Goal: Task Accomplishment & Management: Manage account settings

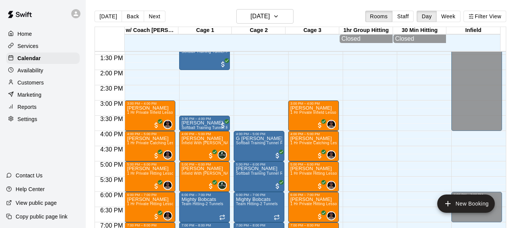
scroll to position [413, 0]
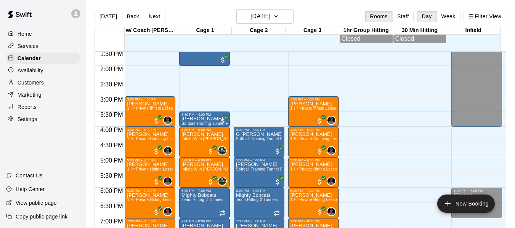
click at [246, 134] on p "G [PERSON_NAME]" at bounding box center [259, 134] width 46 height 0
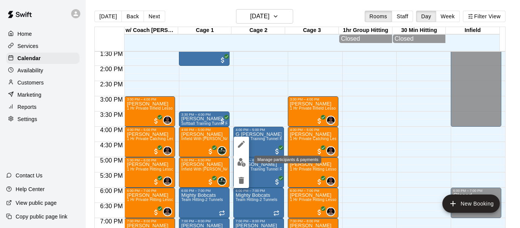
click at [242, 161] on img "edit" at bounding box center [241, 162] width 9 height 9
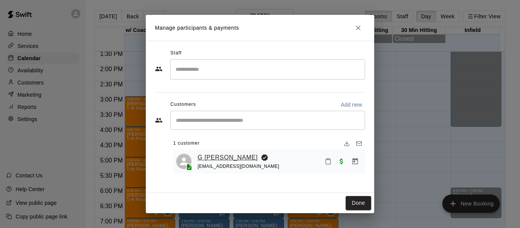
click at [221, 159] on link "G [PERSON_NAME]" at bounding box center [228, 158] width 60 height 10
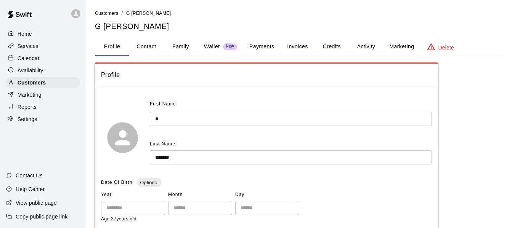
click at [183, 43] on button "Family" at bounding box center [180, 47] width 34 height 18
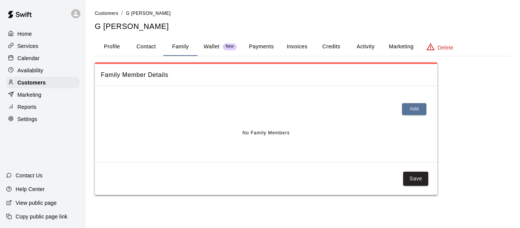
click at [110, 45] on button "Profile" at bounding box center [112, 47] width 34 height 18
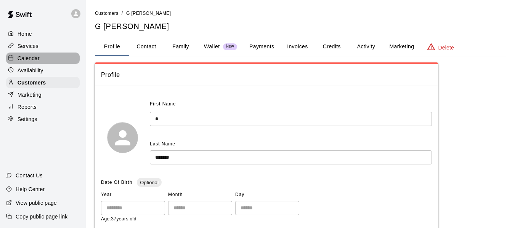
click at [38, 55] on p "Calendar" at bounding box center [29, 58] width 22 height 8
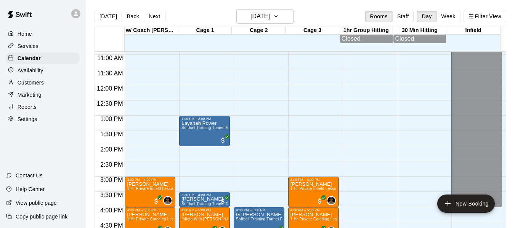
scroll to position [400, 0]
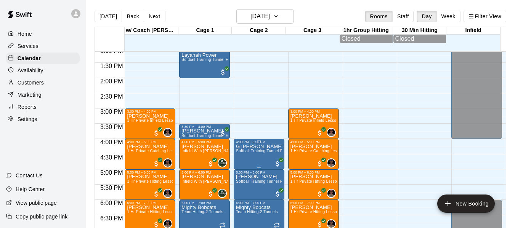
click at [244, 147] on p "G [PERSON_NAME]" at bounding box center [259, 147] width 46 height 0
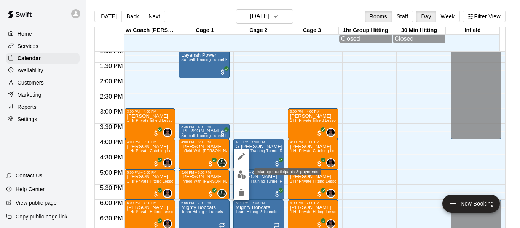
click at [243, 173] on img "edit" at bounding box center [241, 174] width 9 height 9
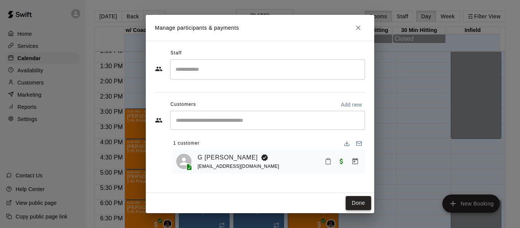
click at [353, 202] on button "Done" at bounding box center [359, 203] width 26 height 14
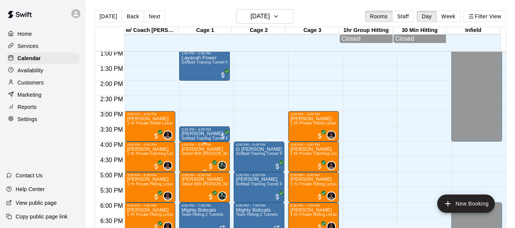
scroll to position [388, 0]
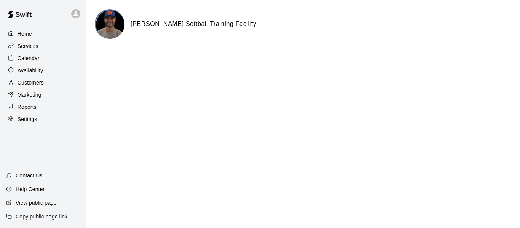
click at [32, 60] on p "Calendar" at bounding box center [29, 58] width 22 height 8
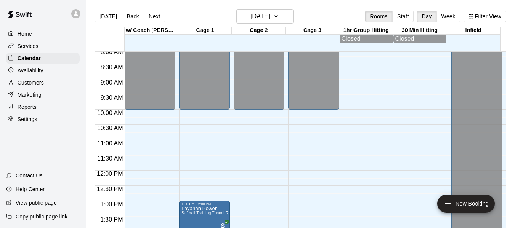
scroll to position [234, 0]
